Goal: Transaction & Acquisition: Purchase product/service

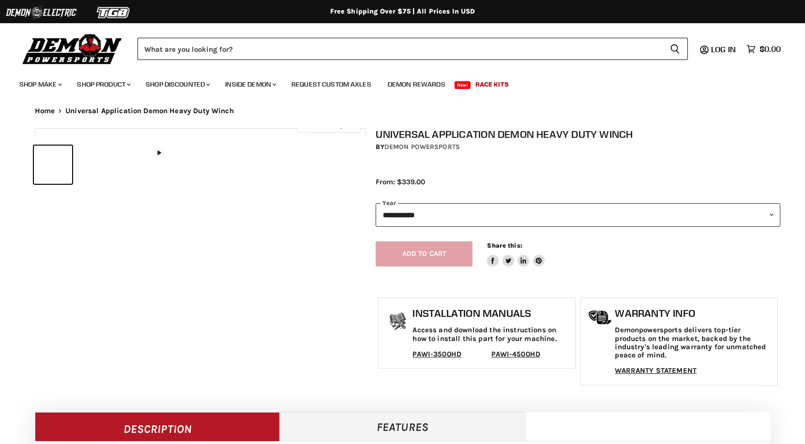
select select "******"
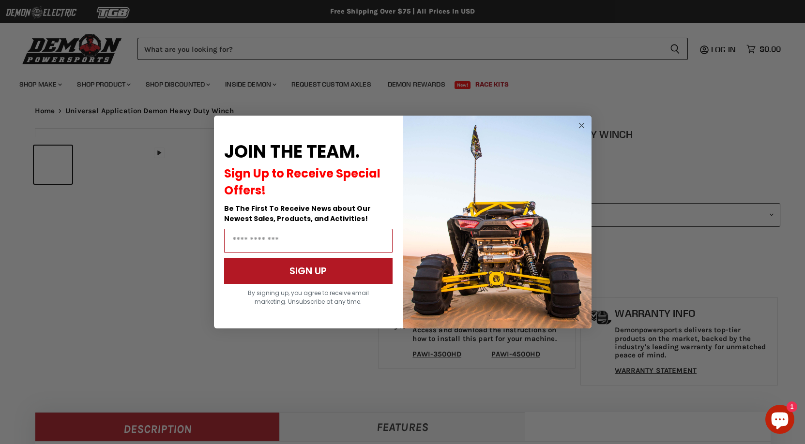
select select "******"
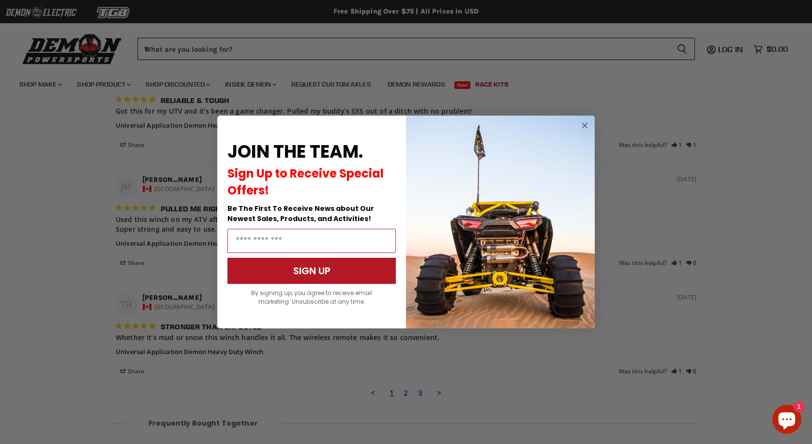
scroll to position [1157, 0]
